Goal: Information Seeking & Learning: Find specific fact

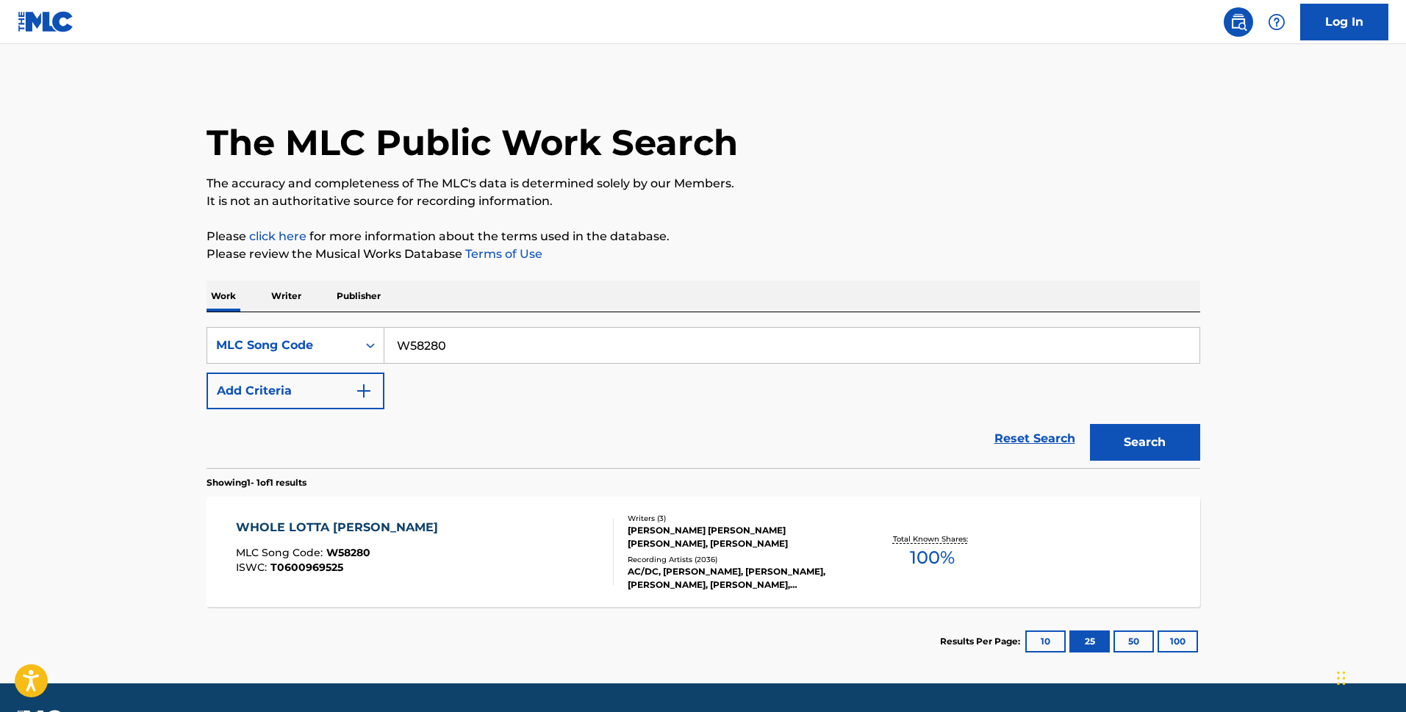
click at [384, 331] on input "W58280" at bounding box center [791, 345] width 815 height 35
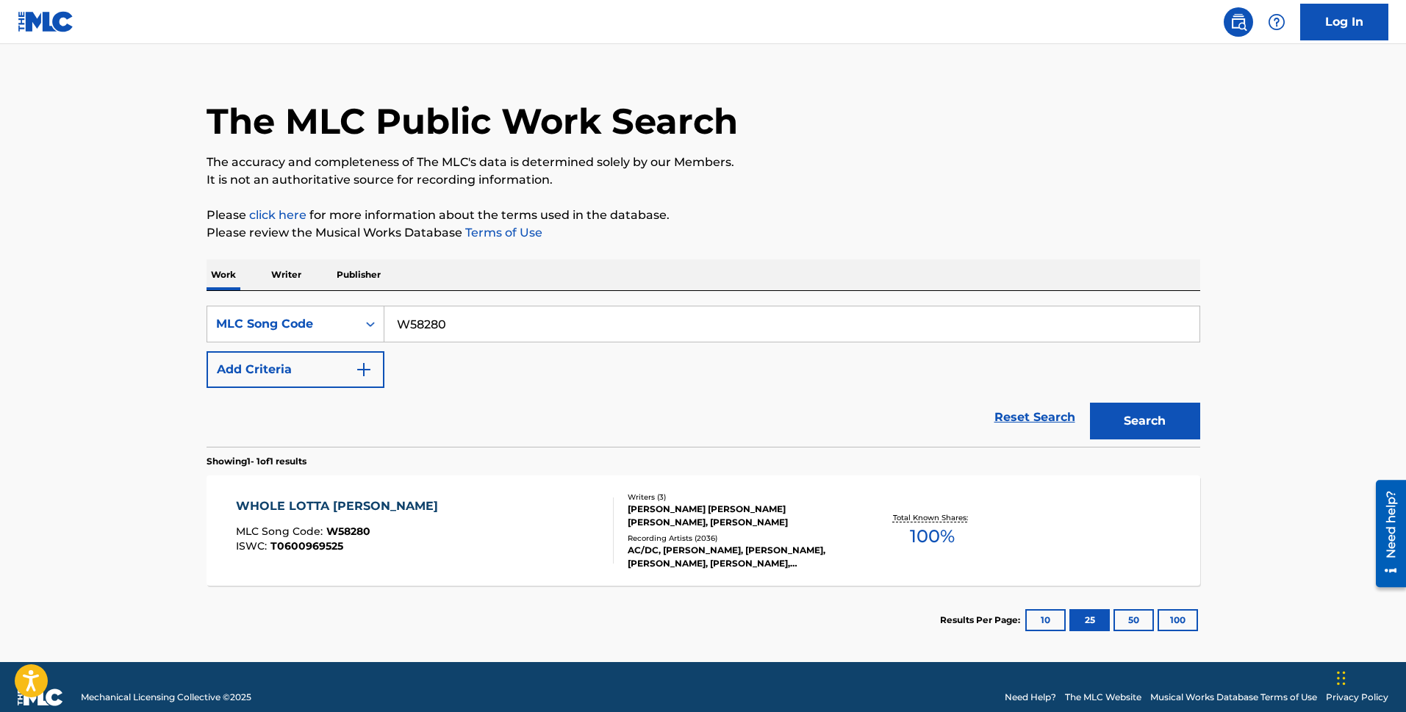
scroll to position [21, 0]
click at [1090, 403] on button "Search" at bounding box center [1145, 421] width 110 height 37
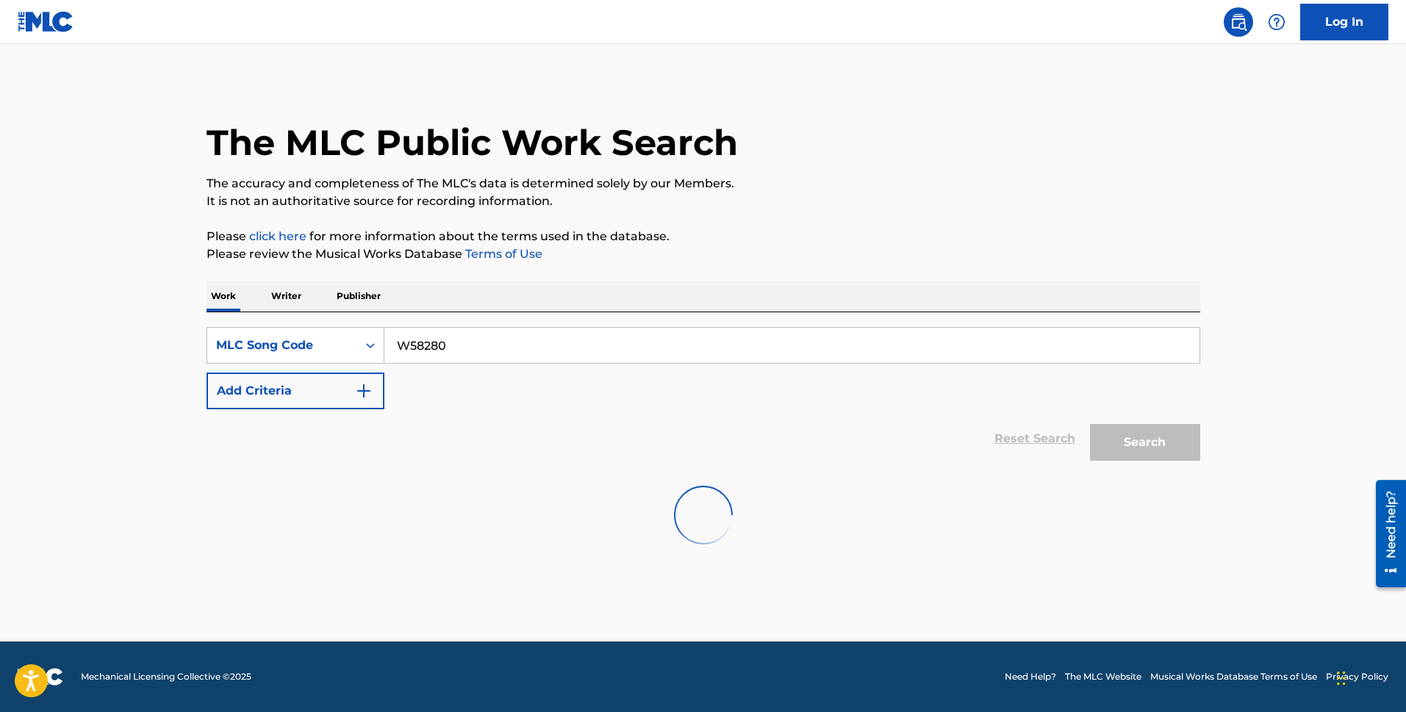
scroll to position [0, 0]
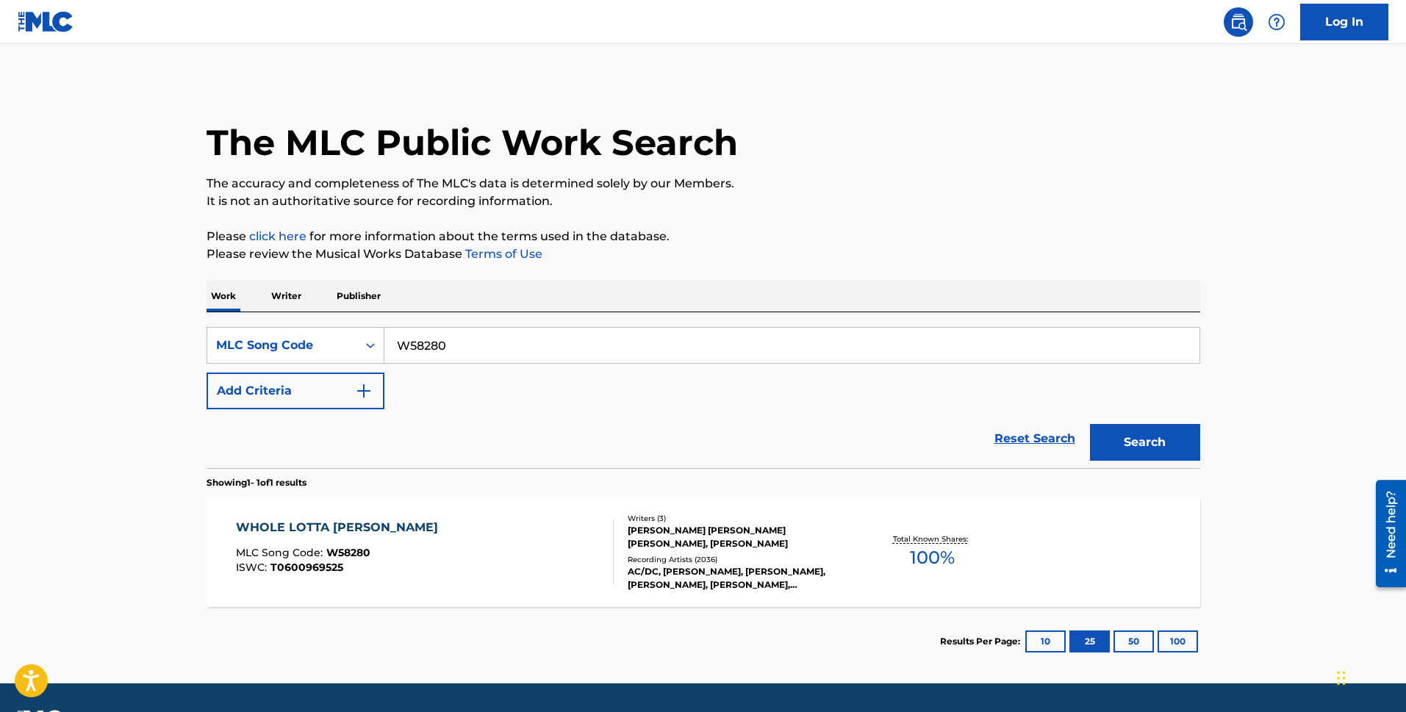
click at [353, 534] on div "WHOLE LOTTA [PERSON_NAME]" at bounding box center [340, 528] width 209 height 18
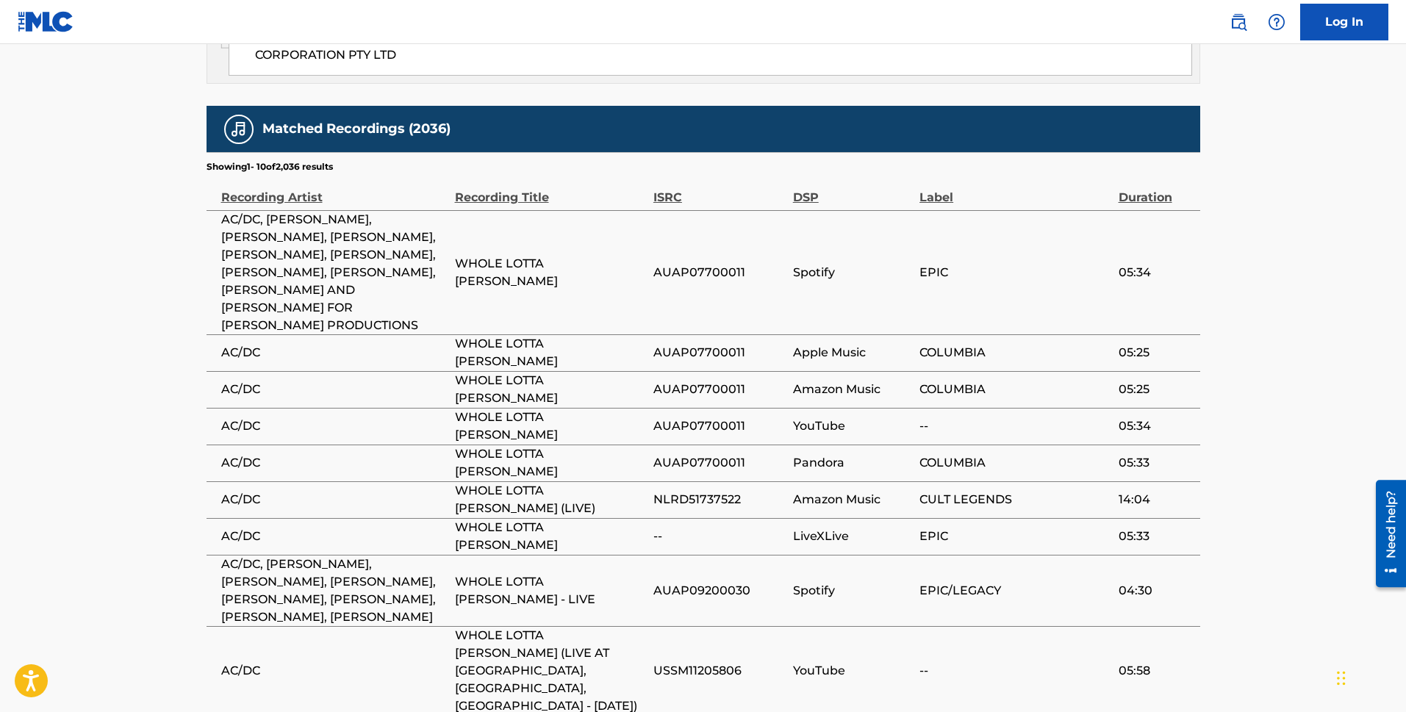
scroll to position [1102, 0]
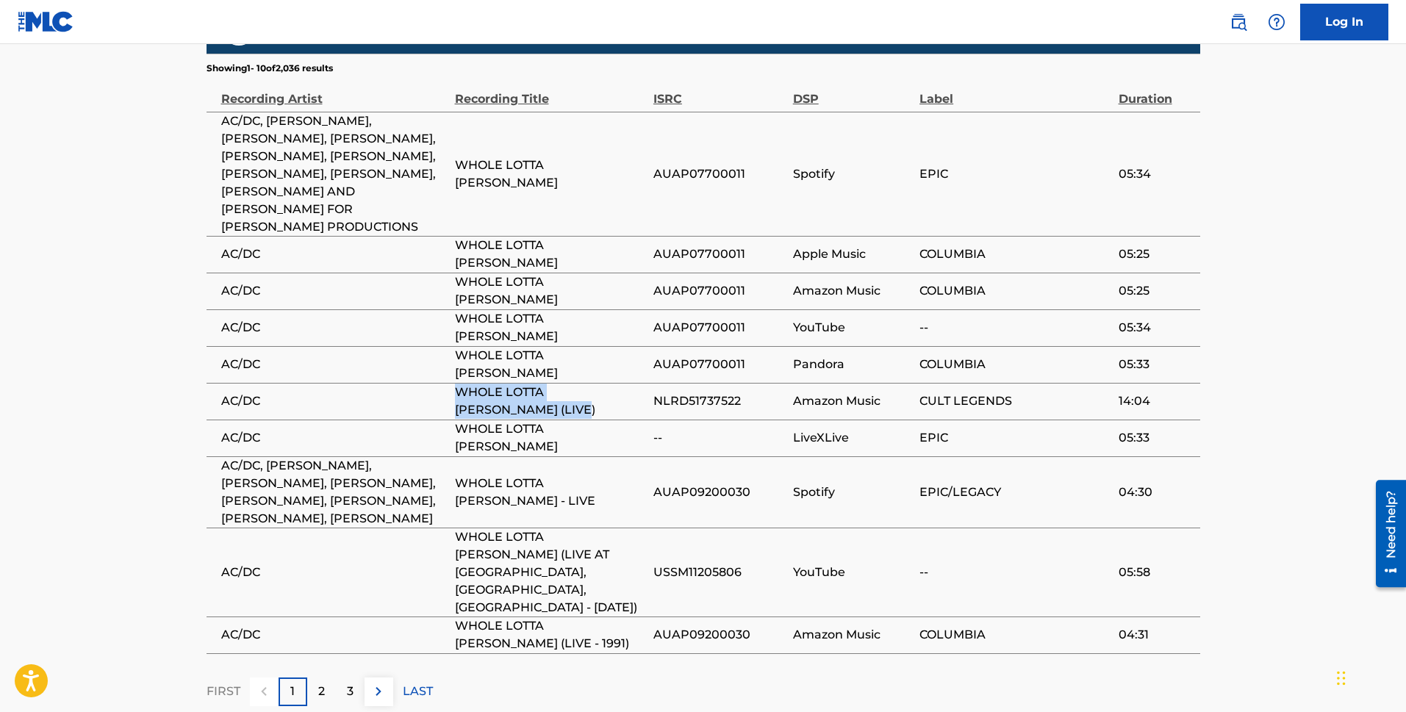
drag, startPoint x: 498, startPoint y: 356, endPoint x: 440, endPoint y: 339, distance: 59.8
click at [440, 383] on tr "AC/DC WHOLE LOTTA [PERSON_NAME] (LIVE) NLRD51737522 Amazon Music CULT LEGENDS 1…" at bounding box center [703, 401] width 994 height 37
copy tr "WHOLE LOTTA [PERSON_NAME] (LIVE)"
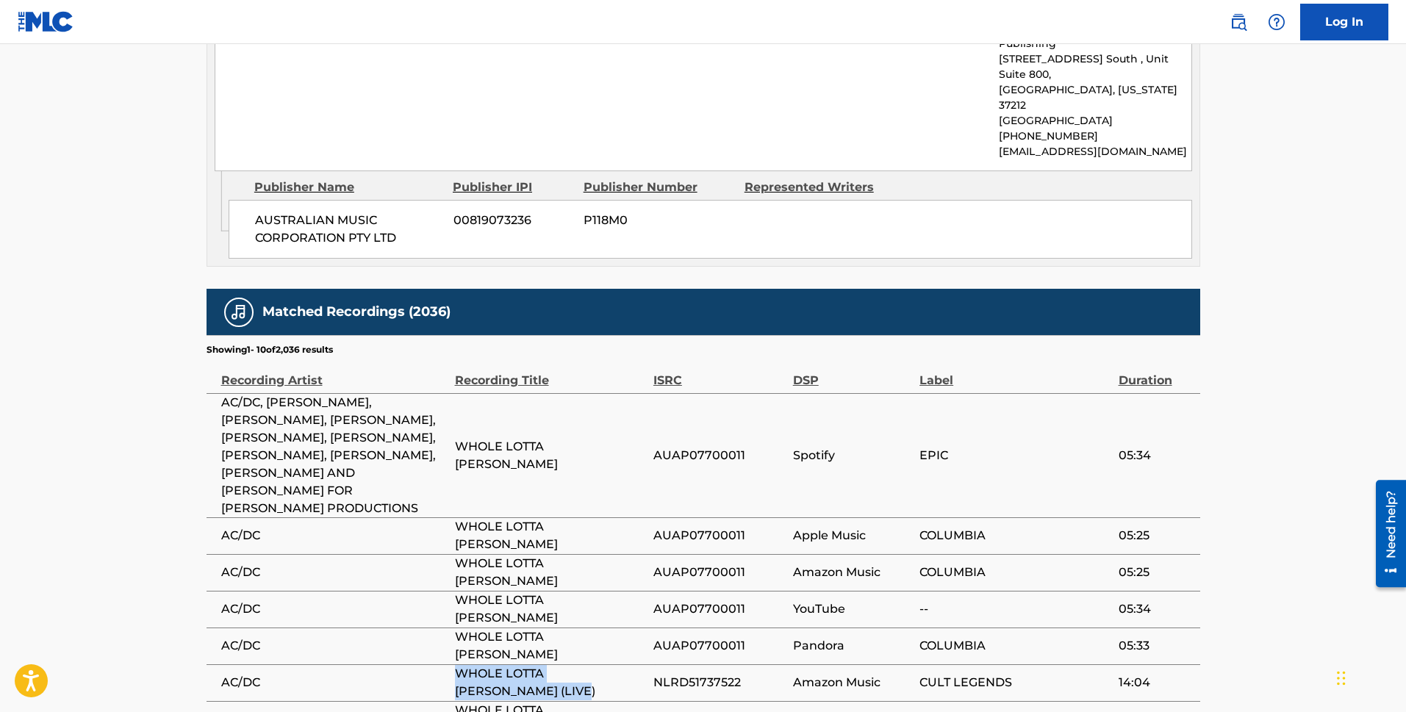
scroll to position [588, 0]
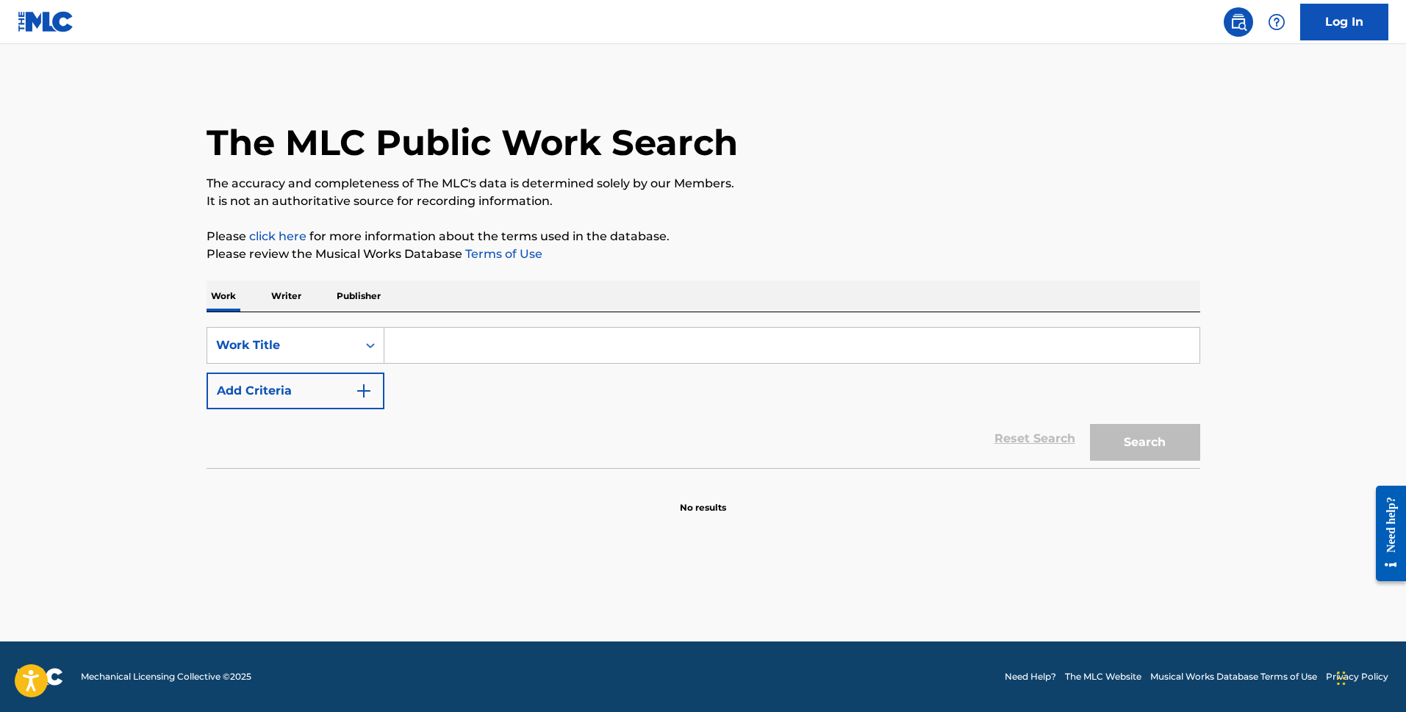
click at [442, 337] on input "Search Form" at bounding box center [791, 345] width 815 height 35
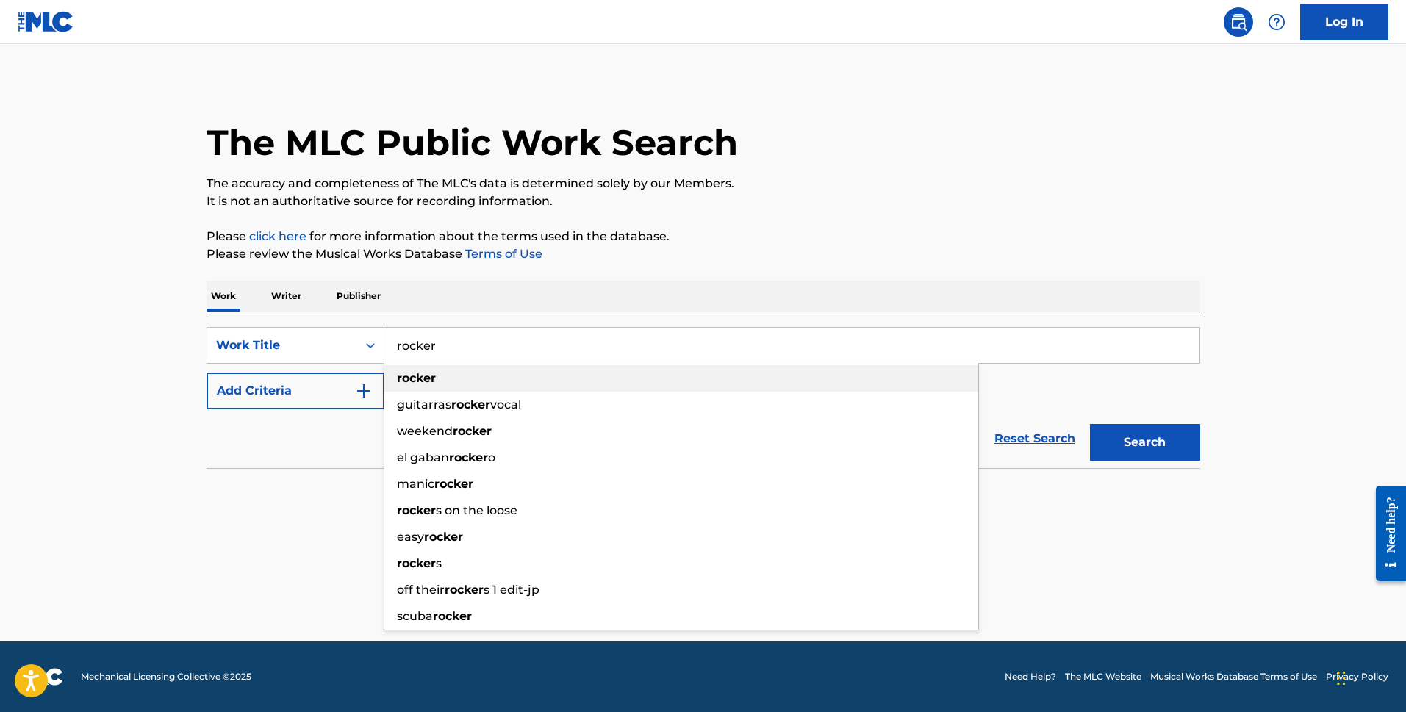
type input "rocker"
click at [463, 376] on div "rocker" at bounding box center [681, 378] width 594 height 26
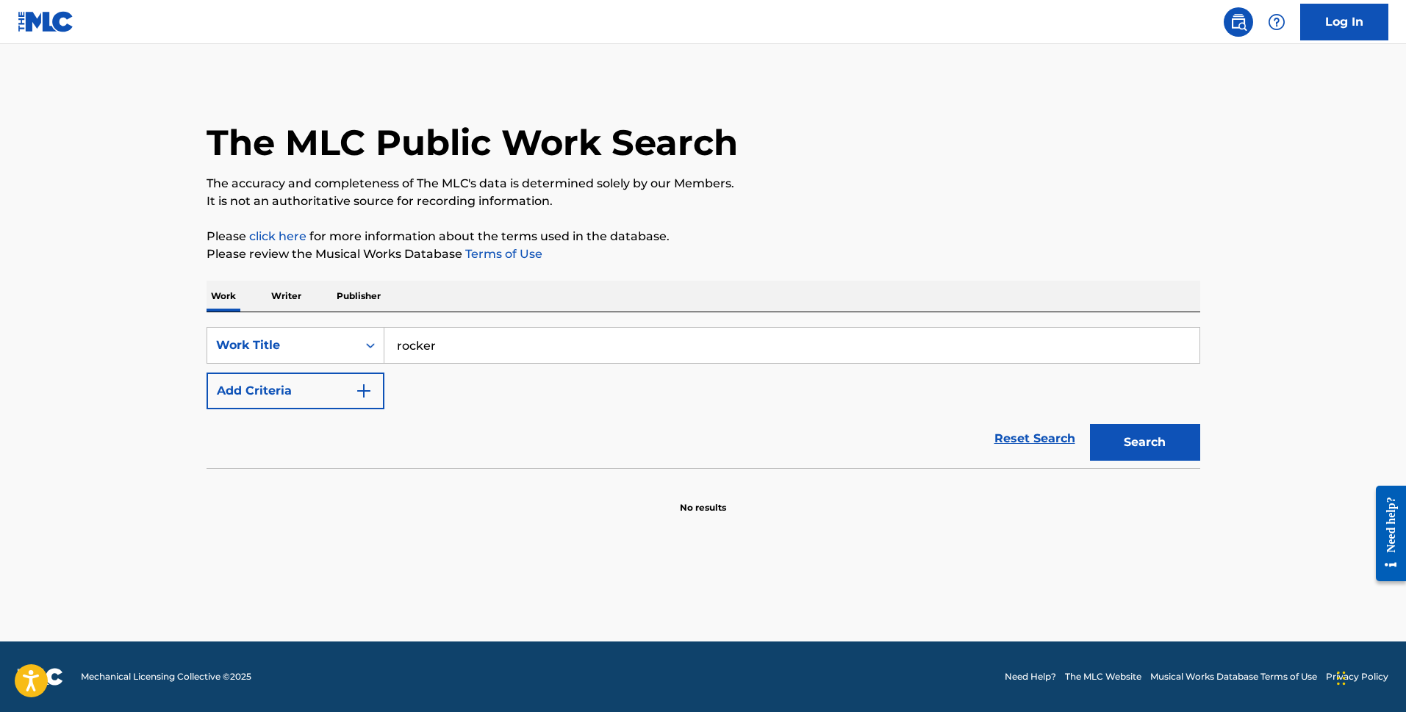
click at [378, 392] on button "Add Criteria" at bounding box center [295, 391] width 178 height 37
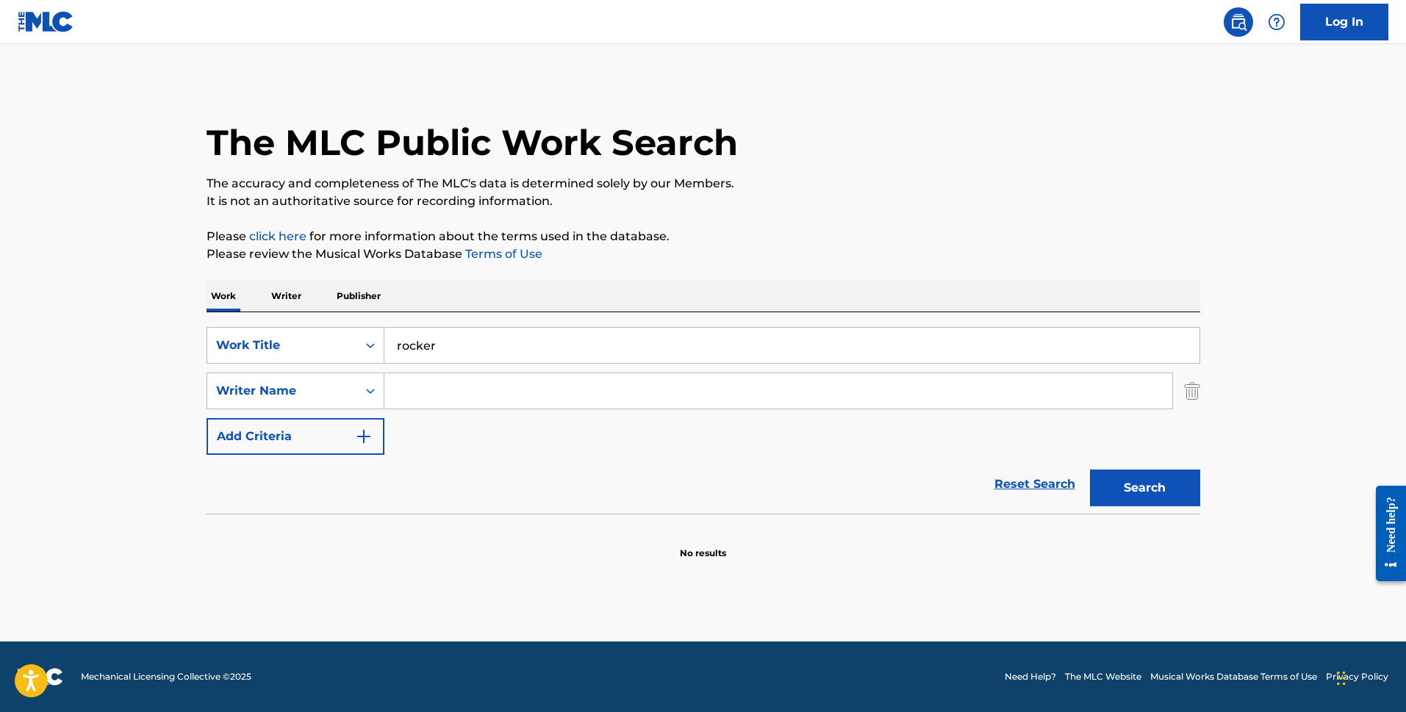
click at [422, 395] on input "Search Form" at bounding box center [778, 390] width 788 height 35
click at [1130, 482] on button "Search" at bounding box center [1145, 488] width 110 height 37
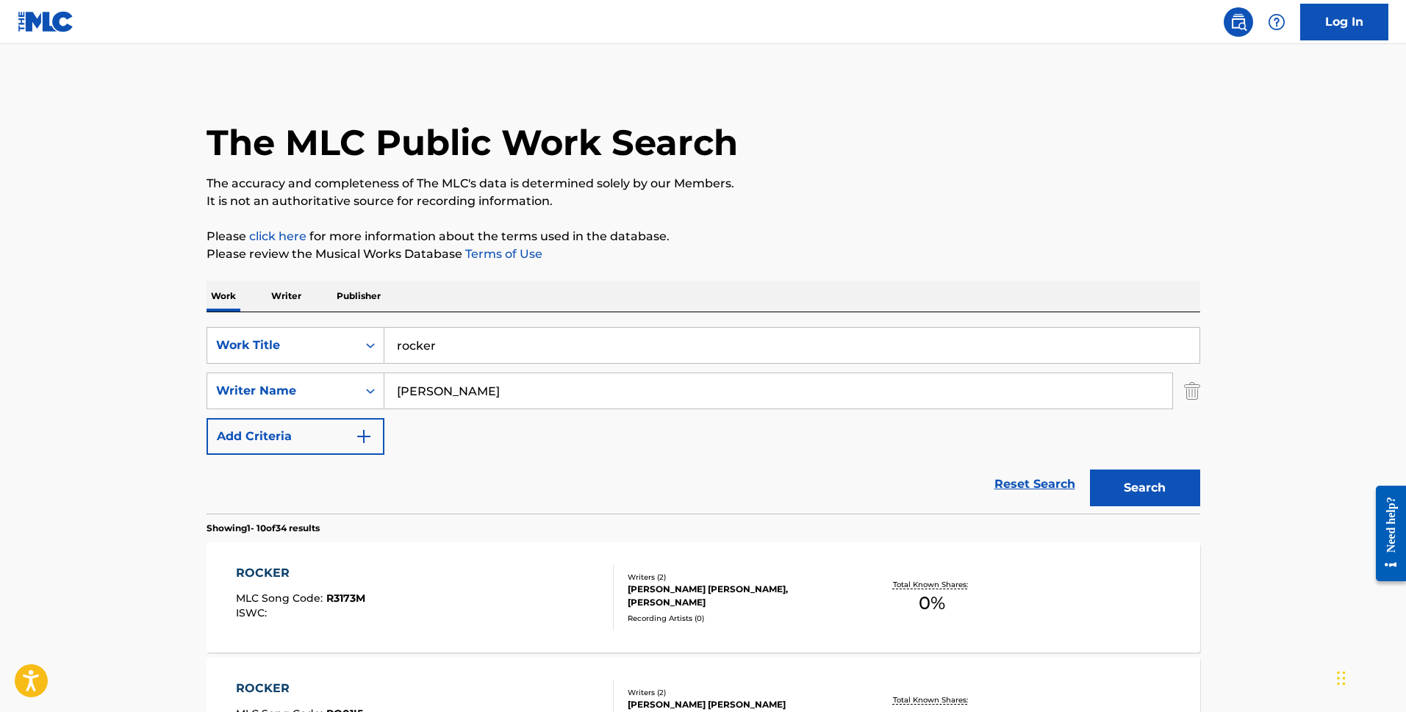
drag, startPoint x: 480, startPoint y: 392, endPoint x: 378, endPoint y: 392, distance: 102.2
click at [378, 392] on div "SearchWithCriteria97c473f0-7b1d-4ca5-927b-446fa64b7ecc Writer Name scott" at bounding box center [703, 391] width 994 height 37
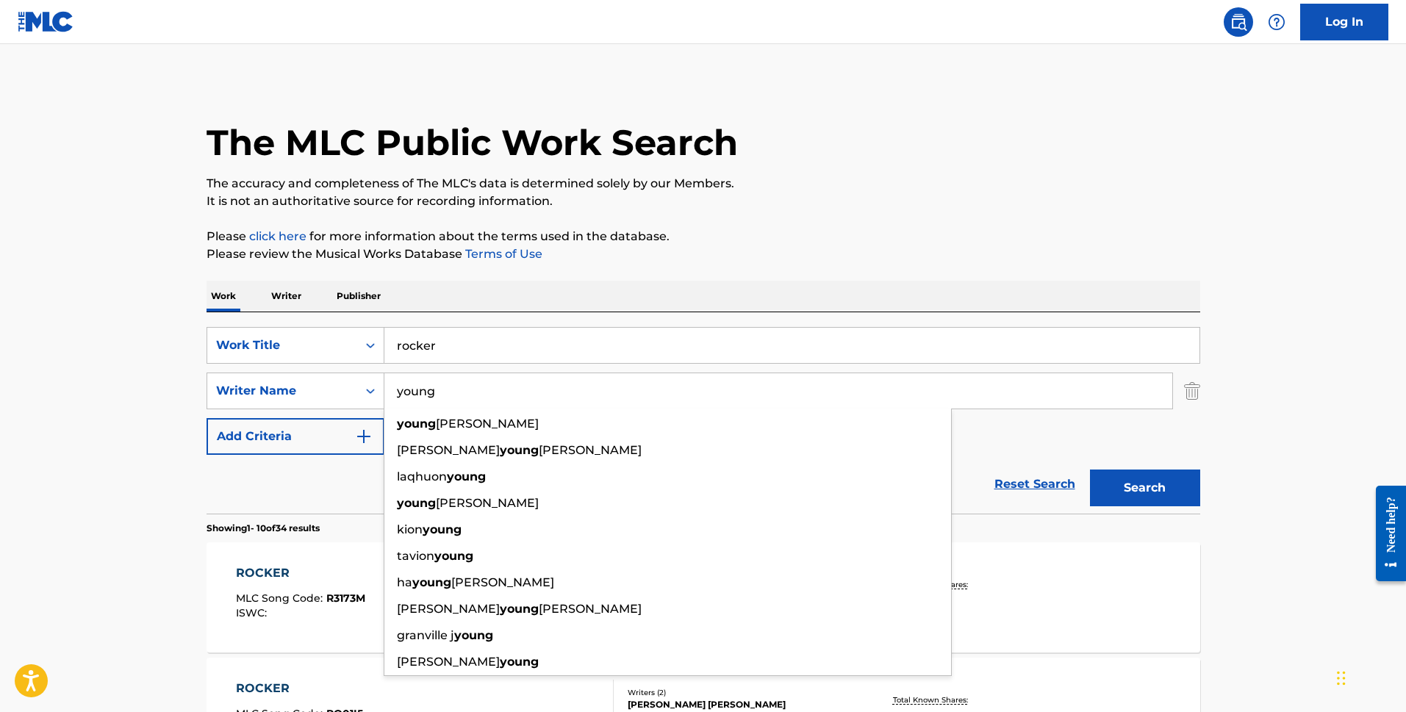
type input "young"
click at [1090, 470] on button "Search" at bounding box center [1145, 488] width 110 height 37
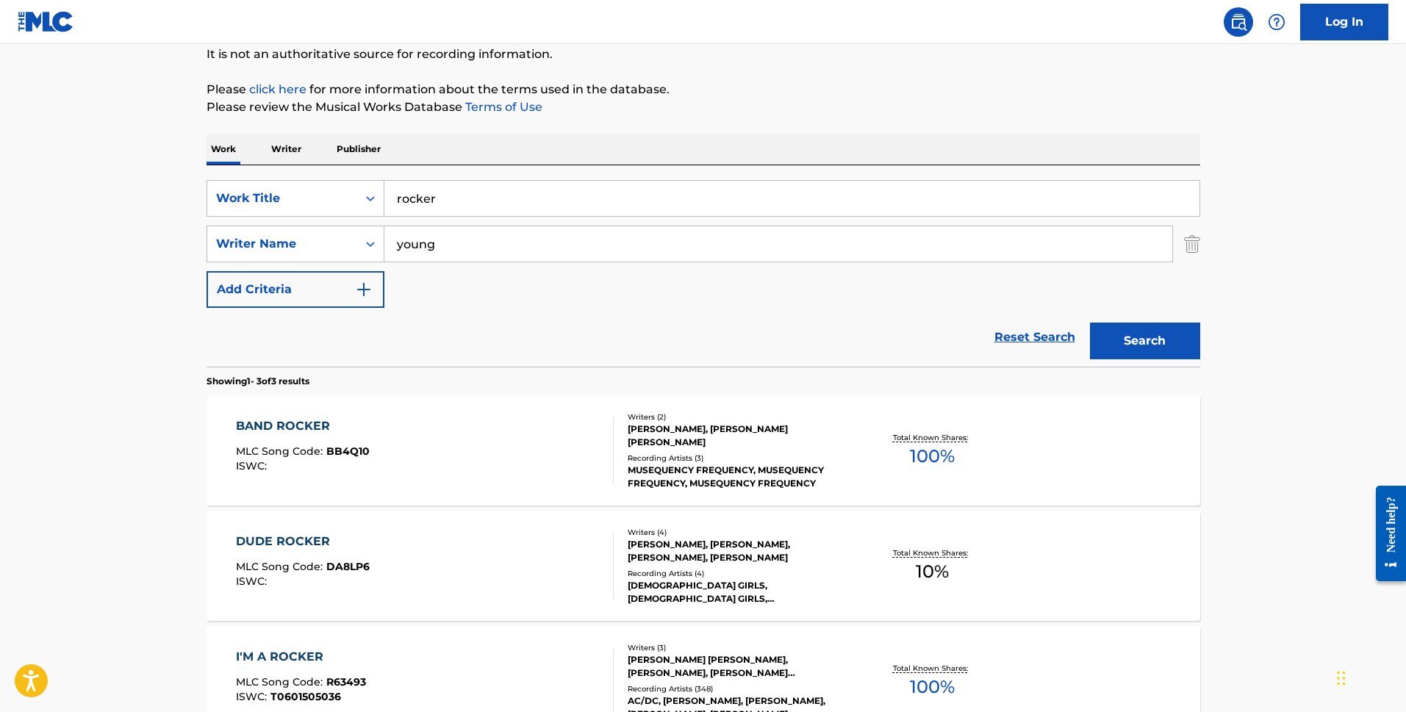
scroll to position [318, 0]
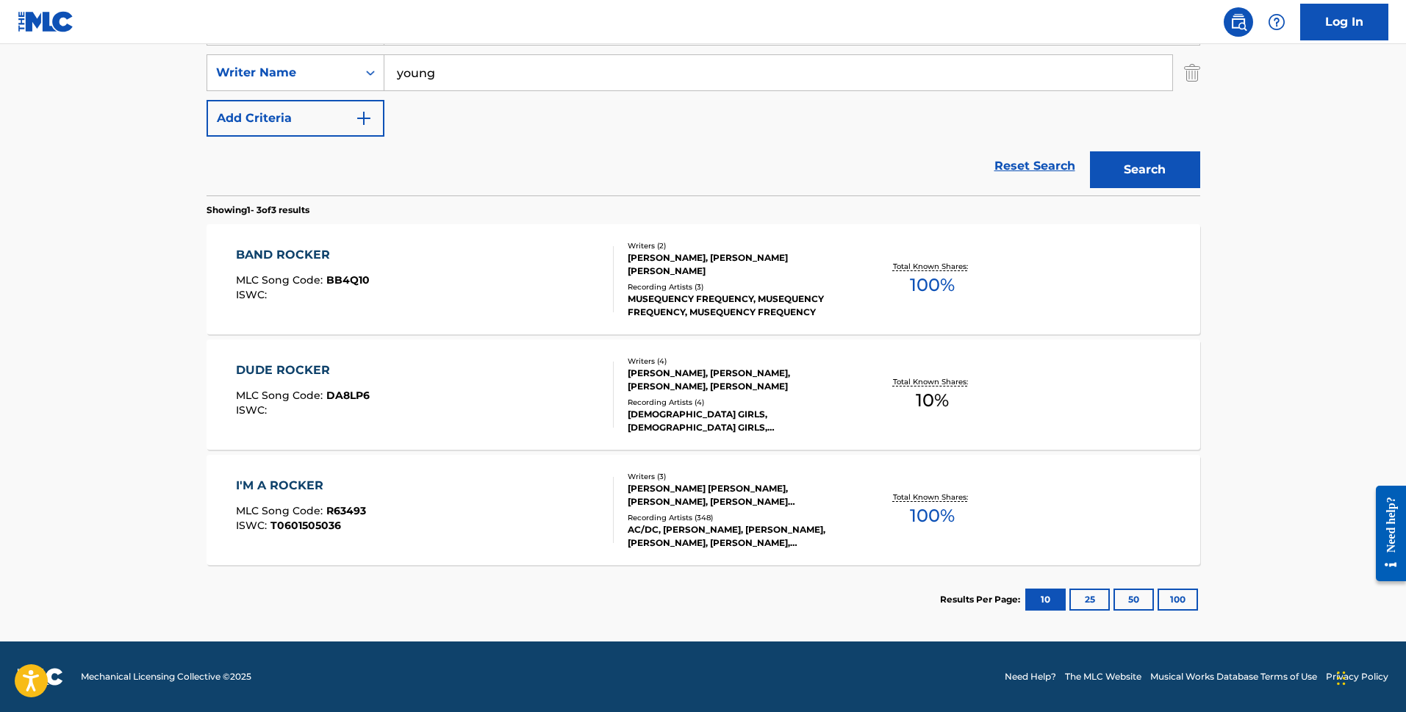
click at [645, 492] on div "ANGUS MCKINNON YOUNG, RONALD SCOTT, MALCOLM MITCHELL YOUNG" at bounding box center [739, 495] width 222 height 26
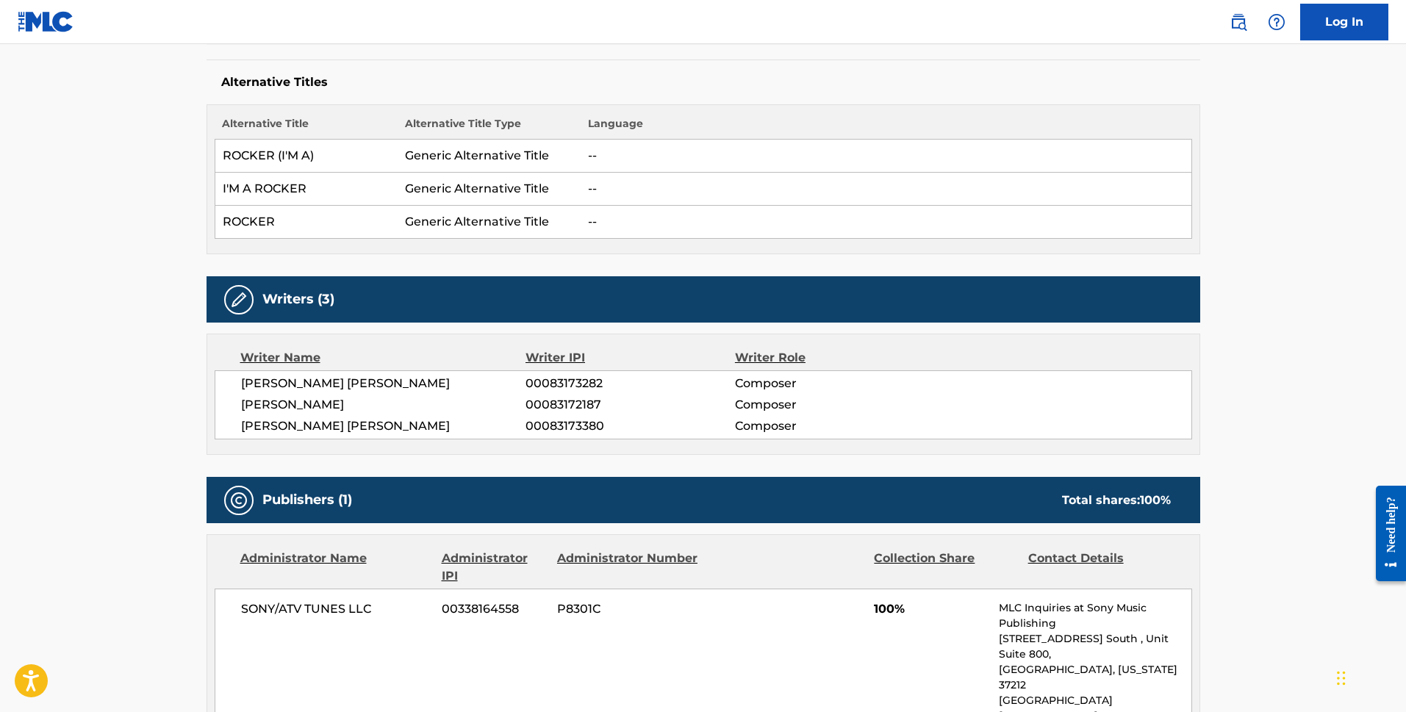
scroll to position [367, 0]
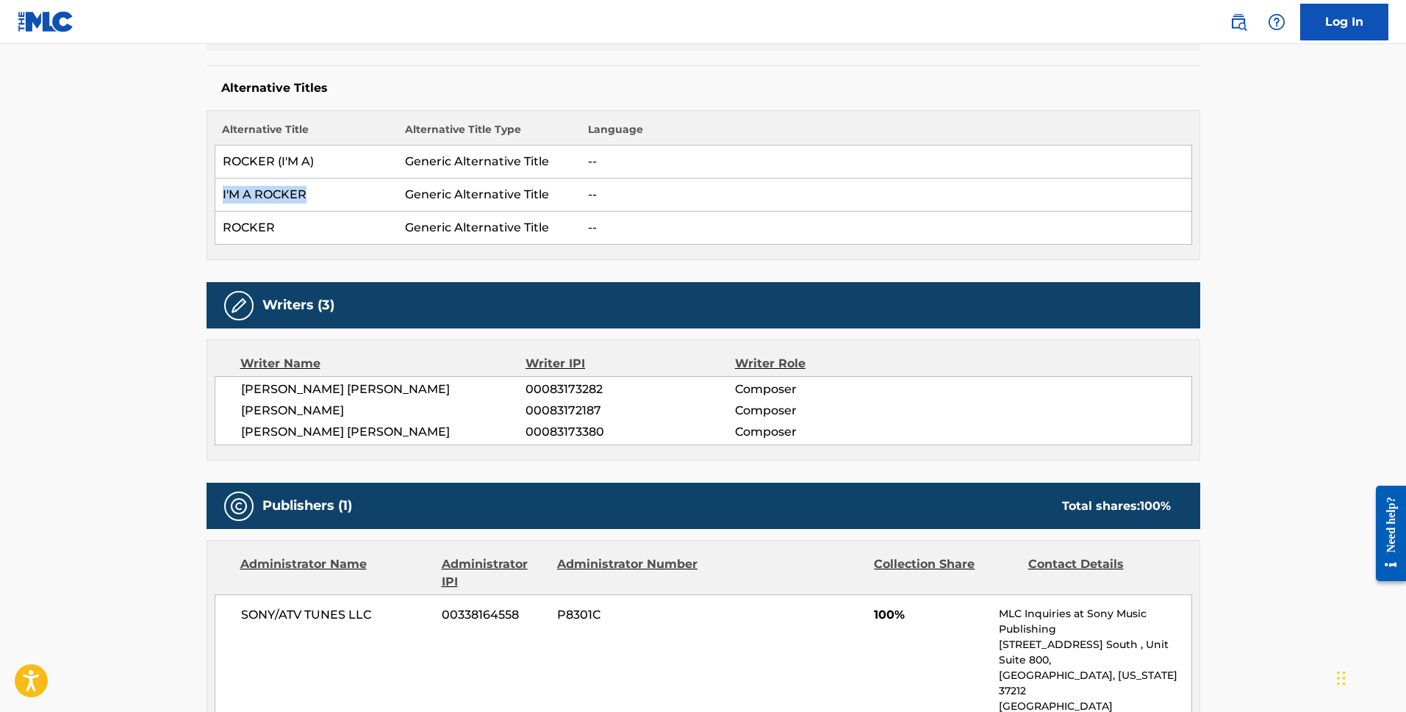
drag, startPoint x: 321, startPoint y: 192, endPoint x: 218, endPoint y: 194, distance: 102.9
click at [218, 194] on td "I'M A ROCKER" at bounding box center [306, 195] width 183 height 33
copy td "I'M A ROCKER"
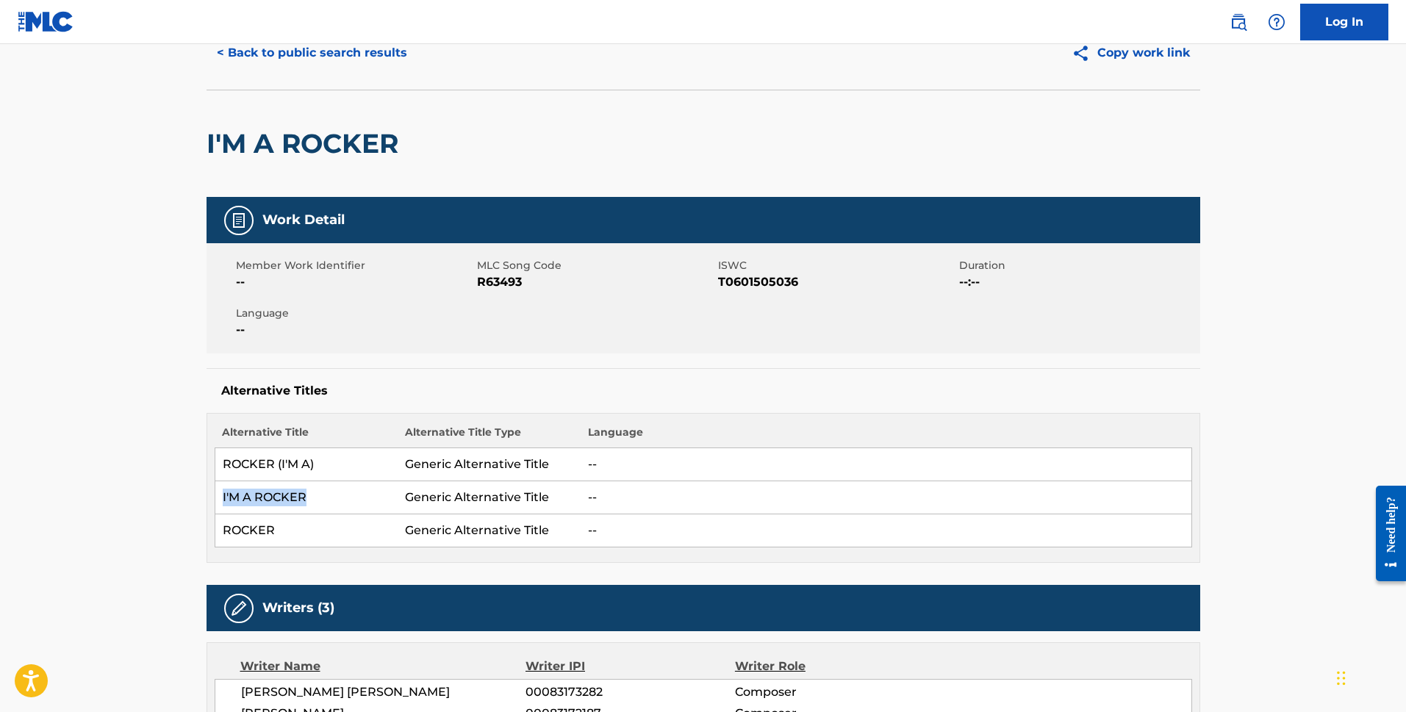
scroll to position [0, 0]
